Goal: Find specific page/section

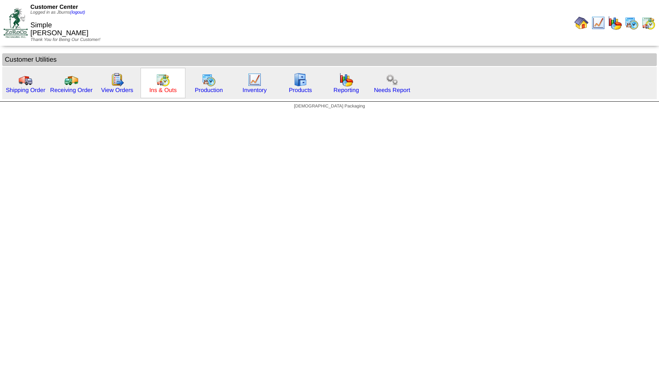
click at [158, 90] on link "Ins & Outs" at bounding box center [162, 90] width 27 height 7
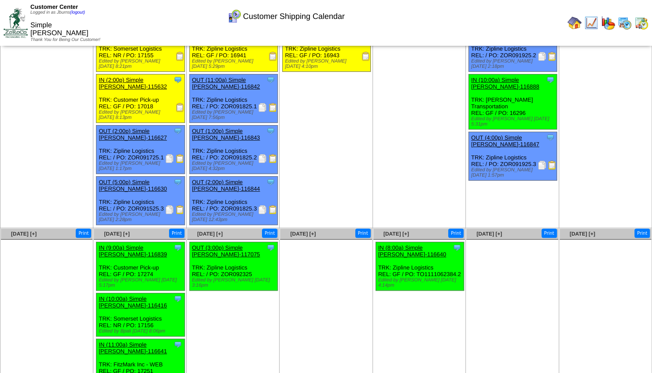
scroll to position [90, 0]
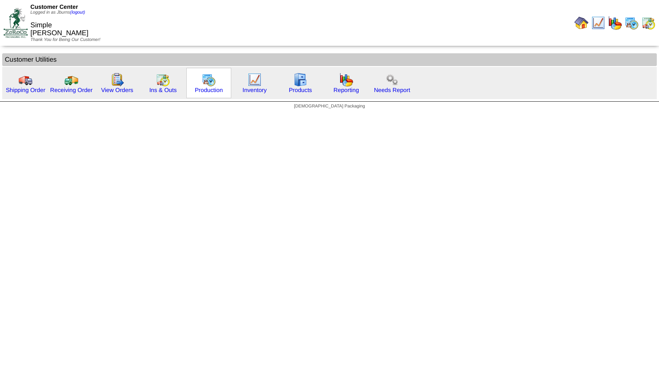
click at [208, 84] on img at bounding box center [209, 80] width 14 height 14
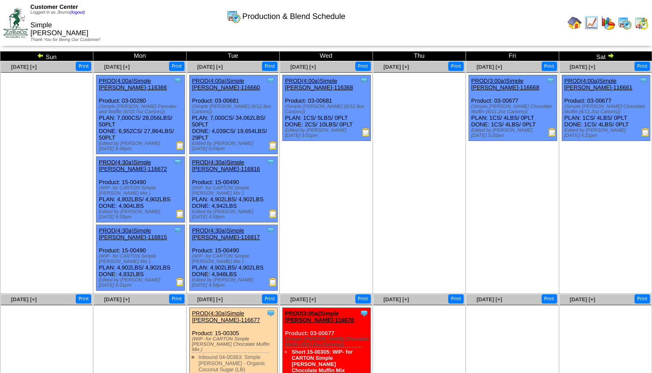
scroll to position [188, 0]
